Goal: Navigation & Orientation: Find specific page/section

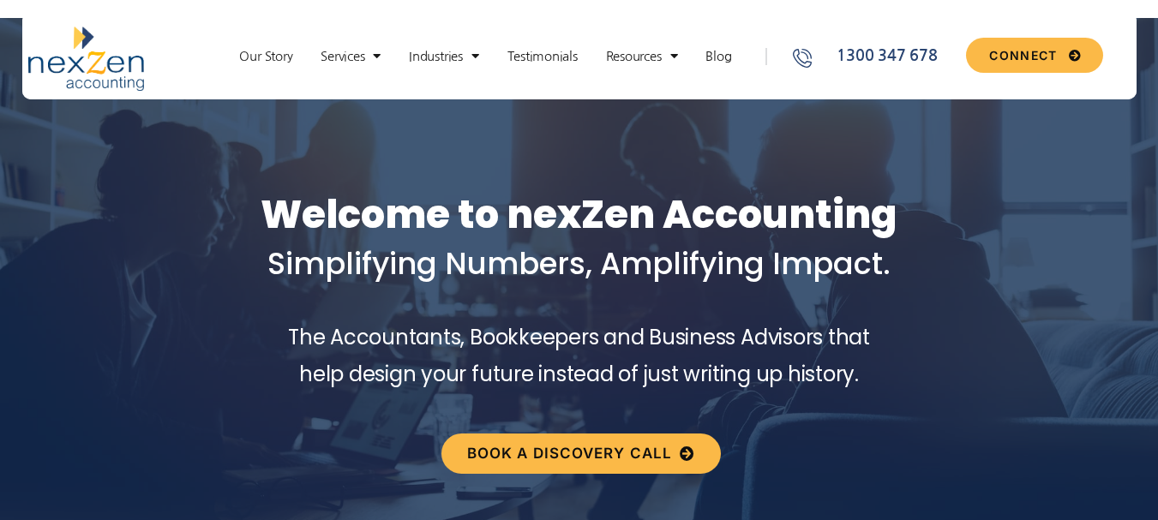
click at [322, 90] on div "Our Story Services New Business Set up Proactive Compliance Day to Day Accounti…" at bounding box center [490, 59] width 569 height 65
click at [358, 68] on div "Our Story Services New Business Set up Proactive Compliance Day to Day Accounti…" at bounding box center [490, 59] width 569 height 65
click at [361, 54] on link "Services" at bounding box center [350, 56] width 77 height 17
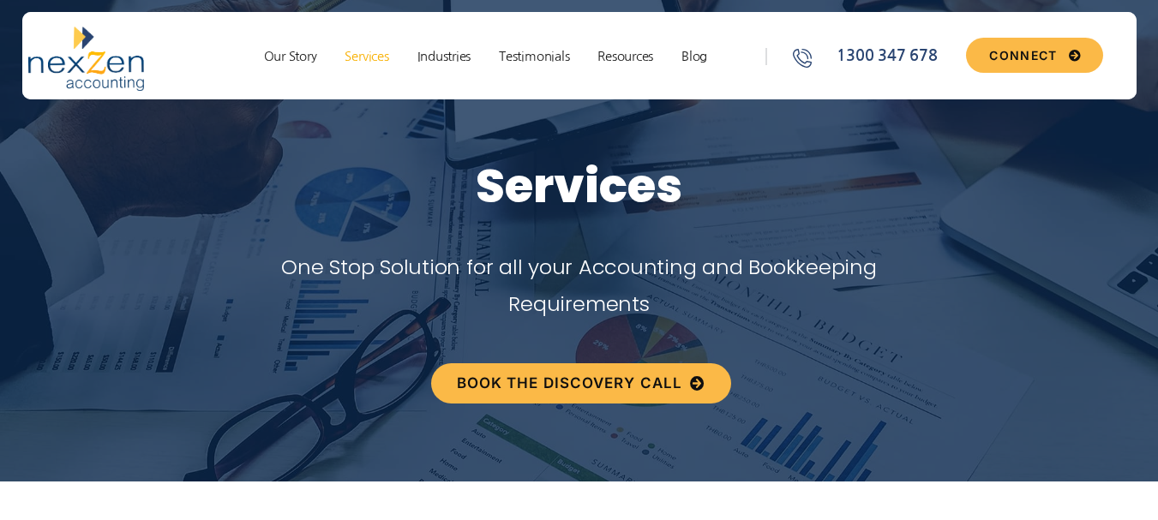
click at [361, 54] on link "Services" at bounding box center [366, 56] width 61 height 17
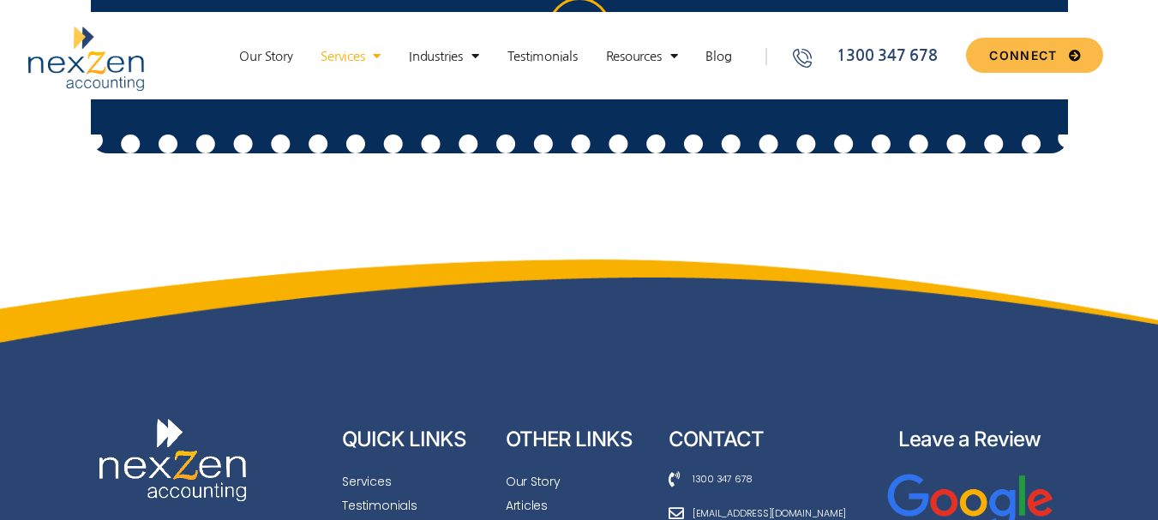
scroll to position [5172, 0]
